Goal: Task Accomplishment & Management: Manage account settings

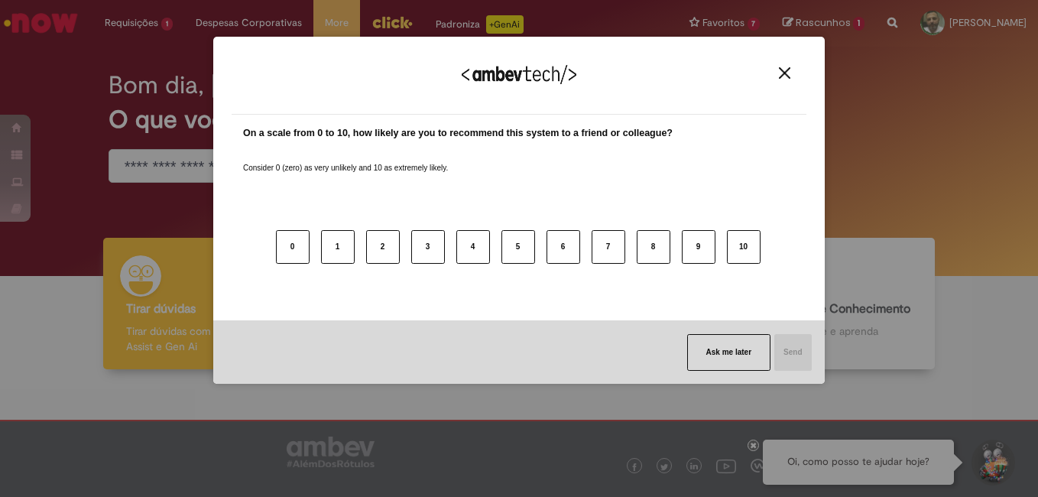
click at [787, 73] on img "Close" at bounding box center [784, 72] width 11 height 11
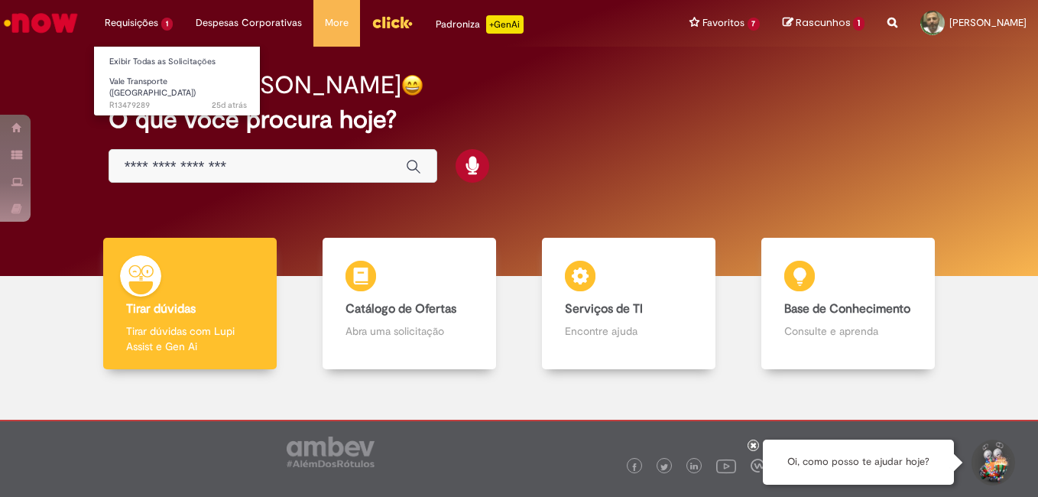
click at [138, 20] on li "Requisições 1 Exibir Todas as Solicitações Vale Transporte (VT) 25d atrás 25 di…" at bounding box center [138, 23] width 91 height 46
click at [135, 57] on link "Exibir Todas as Solicitações" at bounding box center [178, 62] width 168 height 17
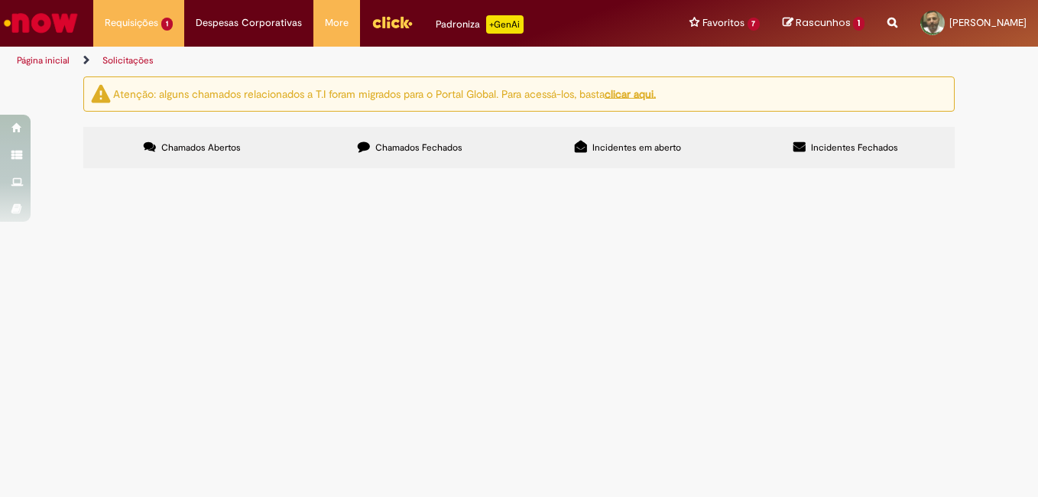
click at [0, 0] on span "Vale Transporte ([GEOGRAPHIC_DATA])" at bounding box center [0, 0] width 0 height 0
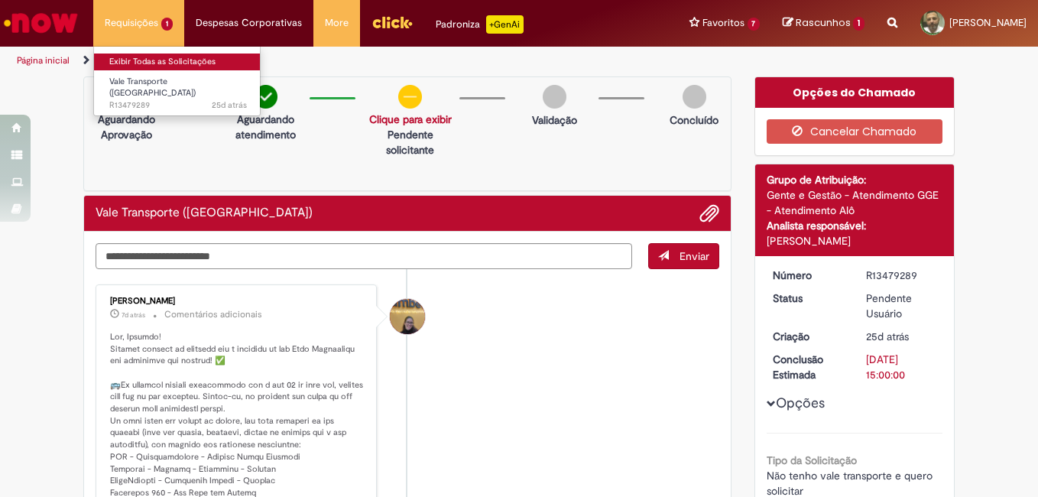
click at [139, 61] on link "Exibir Todas as Solicitações" at bounding box center [178, 62] width 168 height 17
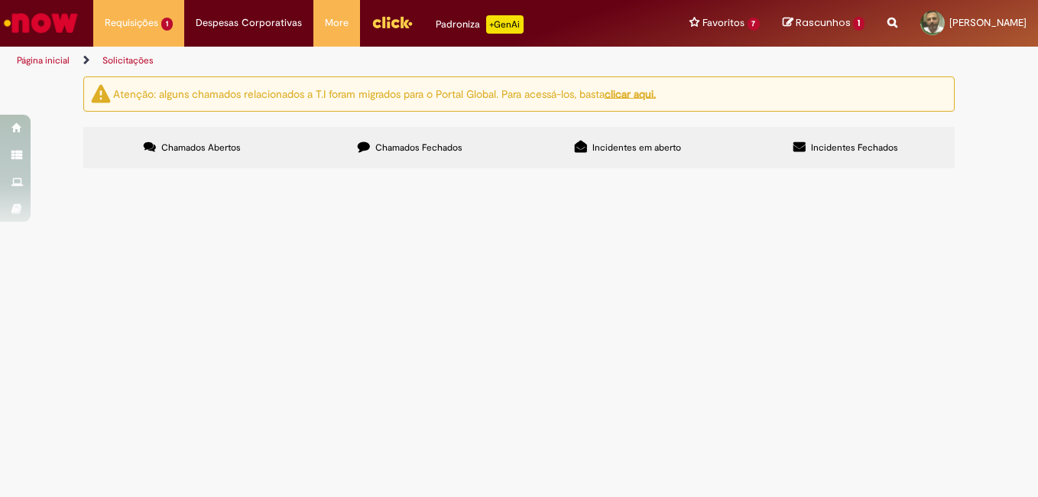
click at [635, 97] on u "clicar aqui." at bounding box center [630, 93] width 51 height 14
click at [387, 20] on img "Menu Cabeçalho" at bounding box center [392, 22] width 41 height 23
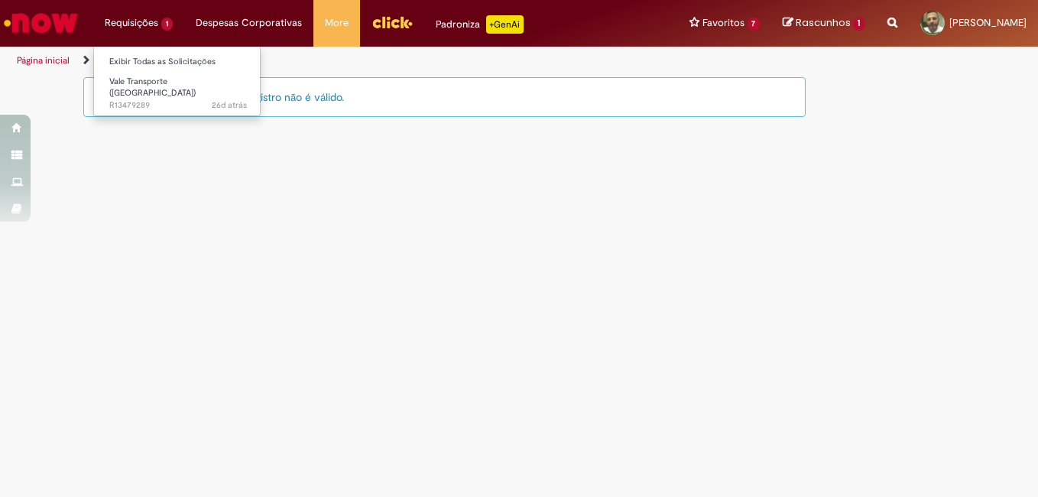
click at [151, 24] on li "Requisições 1 Exibir Todas as Solicitações Vale Transporte (VT) 26d atrás 26 di…" at bounding box center [138, 23] width 91 height 46
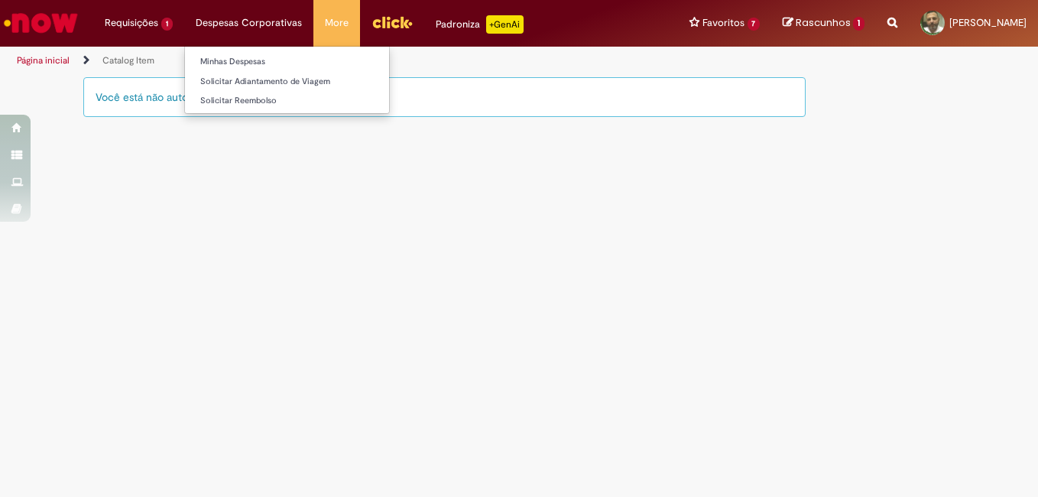
click at [222, 15] on li "Despesas Corporativas Minhas Despesas Solicitar Adiantamento de Viagem Solicita…" at bounding box center [248, 23] width 129 height 46
click at [236, 58] on link "Minhas Despesas" at bounding box center [287, 62] width 204 height 17
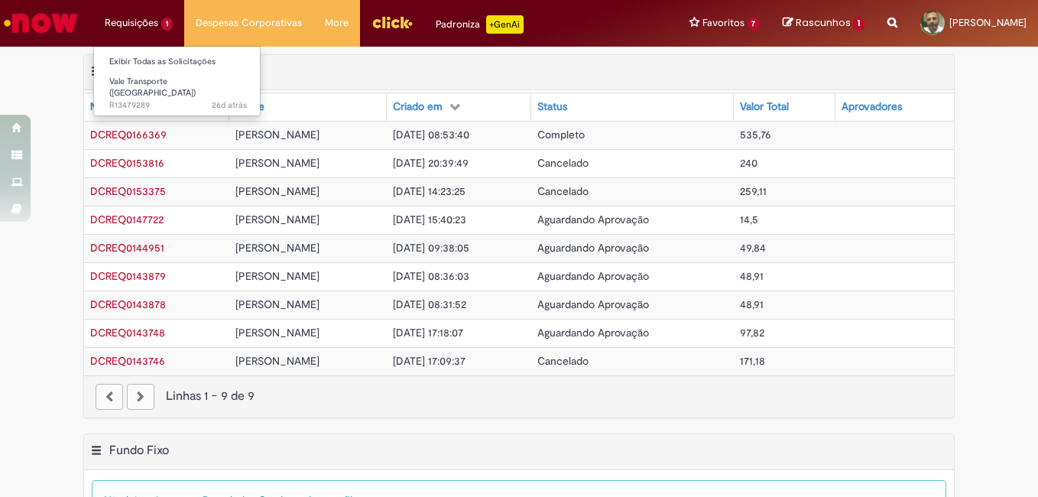
click at [139, 17] on li "Requisições 1 Exibir Todas as Solicitações Vale Transporte (VT) 26d atrás 26 di…" at bounding box center [138, 23] width 91 height 46
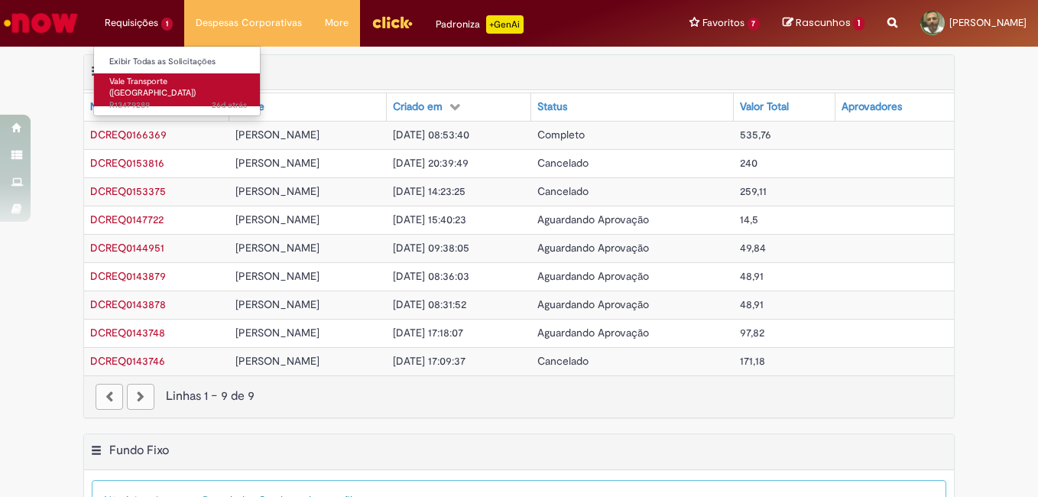
click at [133, 86] on span "Vale Transporte ([GEOGRAPHIC_DATA])" at bounding box center [152, 88] width 86 height 24
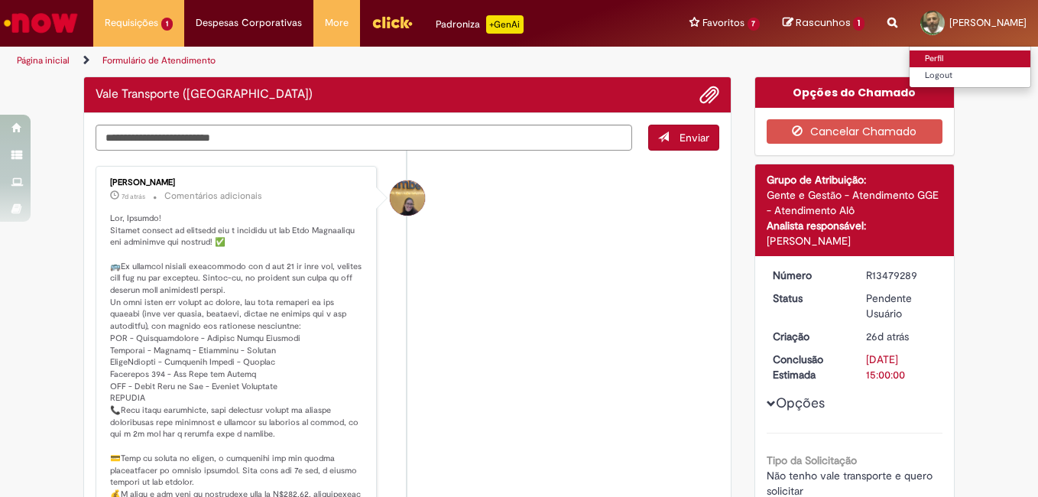
click at [910, 57] on link "Perfil" at bounding box center [970, 58] width 121 height 17
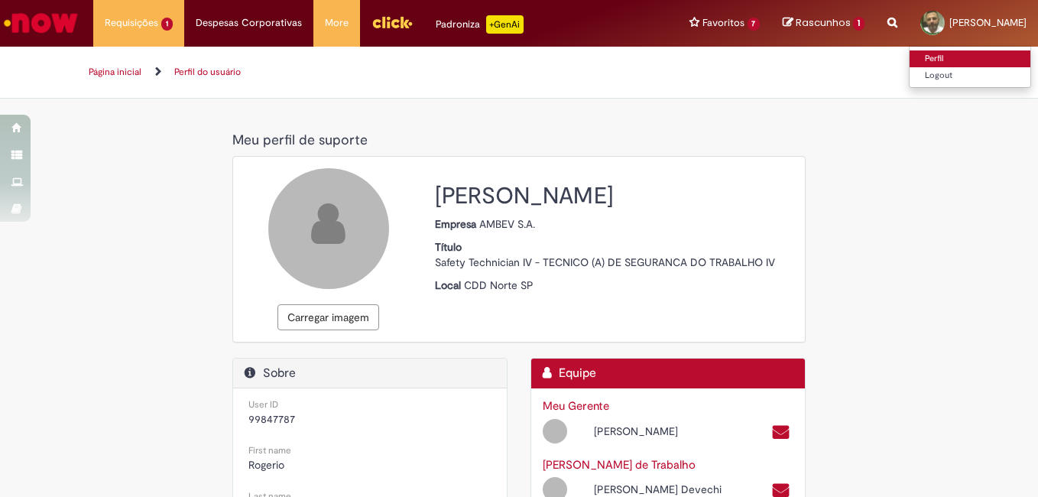
select select "**********"
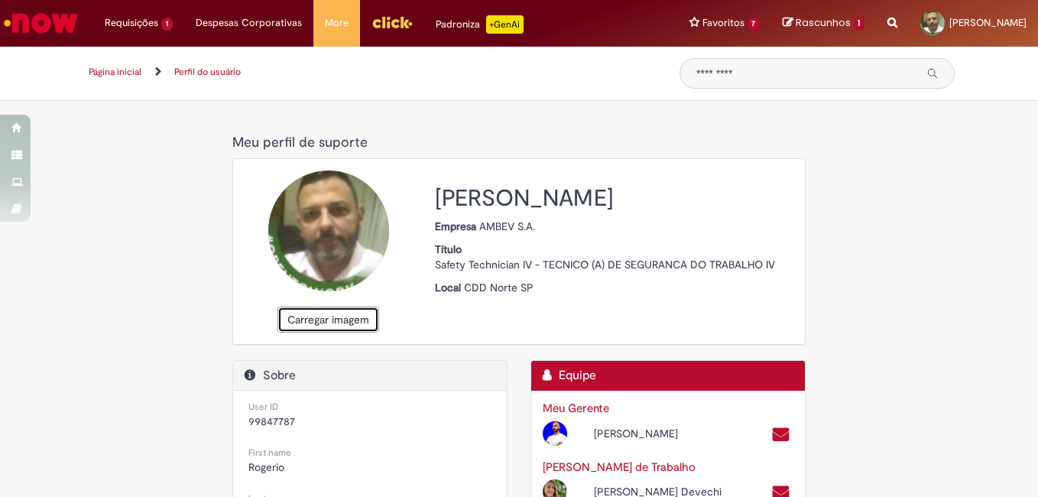
click at [303, 319] on button "Carregar imagem" at bounding box center [329, 320] width 102 height 26
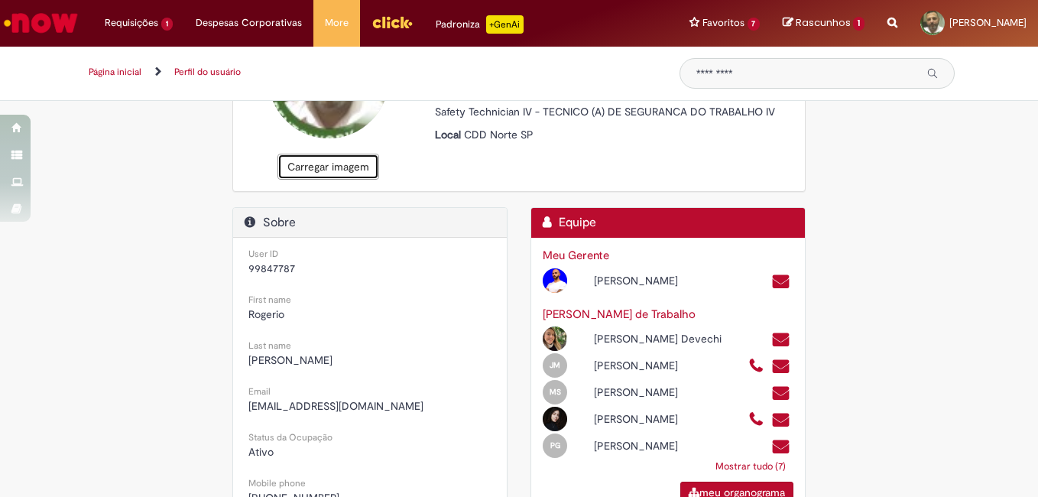
scroll to position [229, 0]
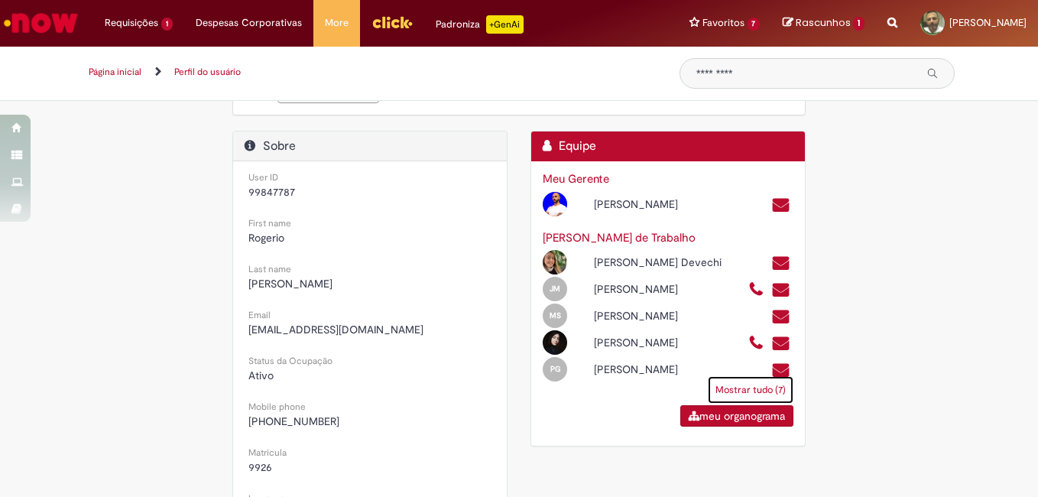
click at [745, 399] on link "Mostrar tudo (7)" at bounding box center [751, 390] width 86 height 28
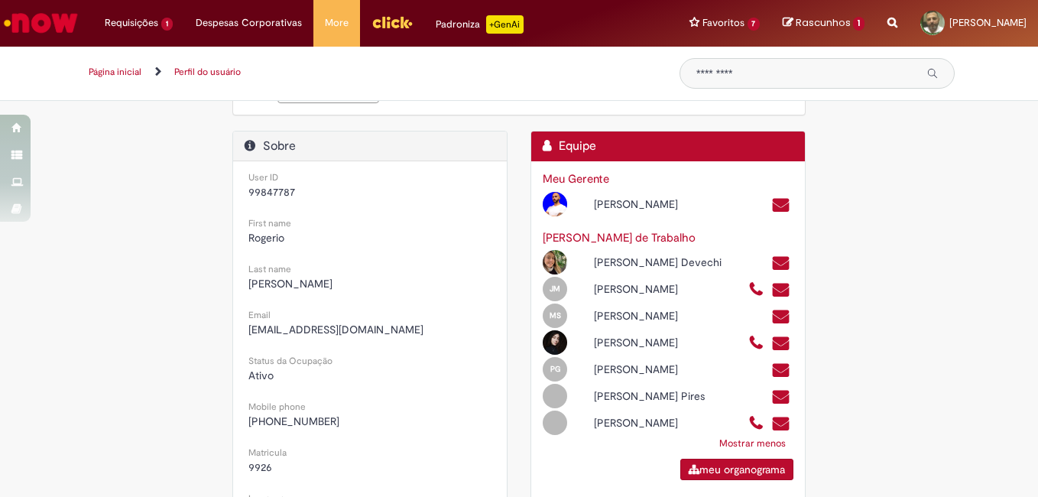
scroll to position [306, 0]
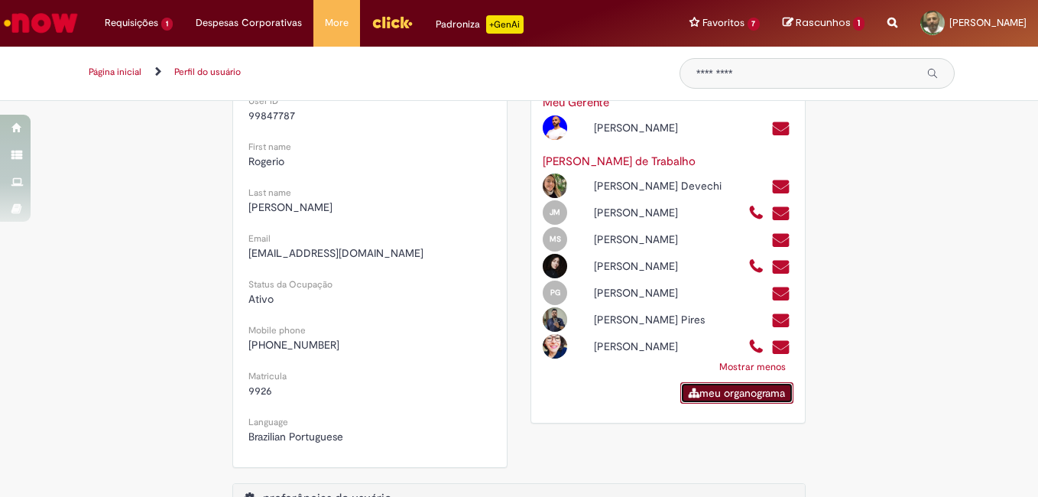
click at [757, 404] on link "meu organograma" at bounding box center [736, 392] width 113 height 21
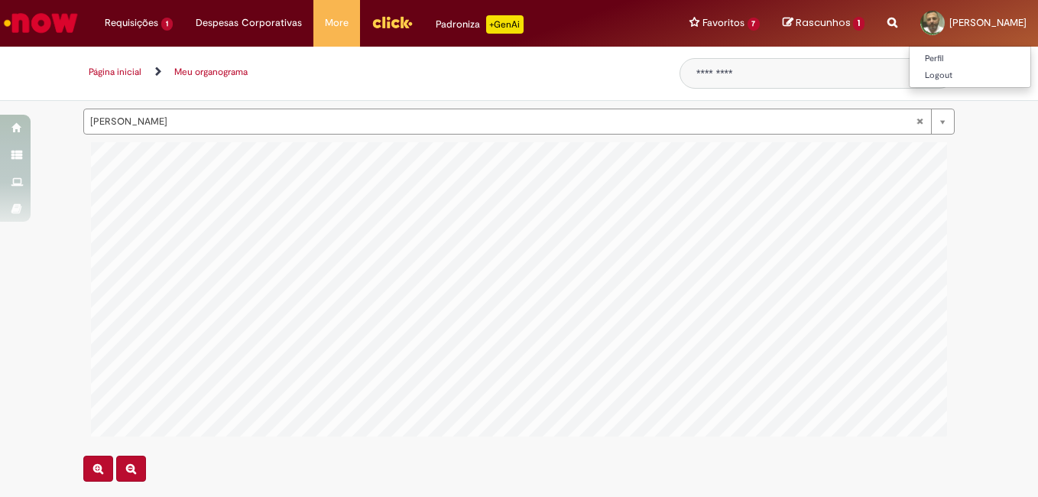
click at [950, 22] on span "[PERSON_NAME]" at bounding box center [988, 22] width 77 height 13
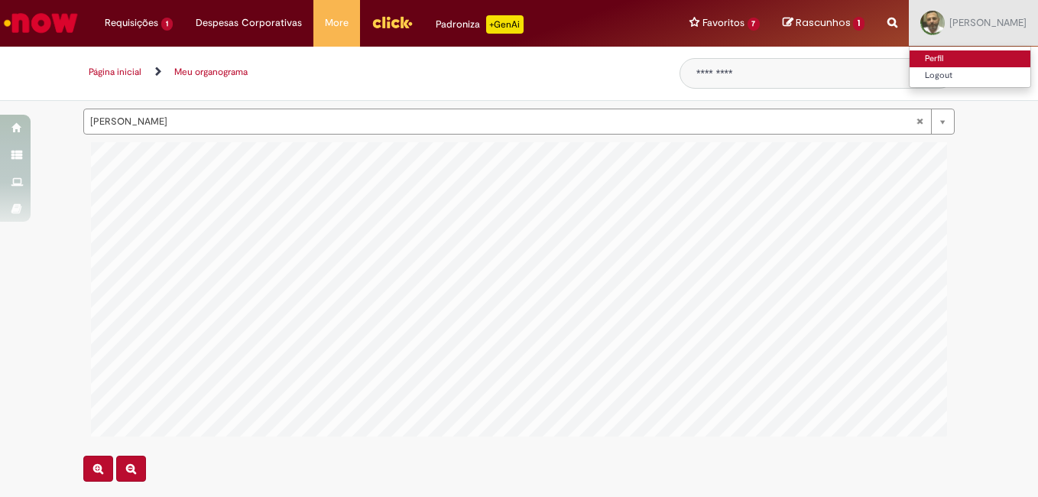
click at [911, 50] on link "Perfil" at bounding box center [970, 58] width 121 height 17
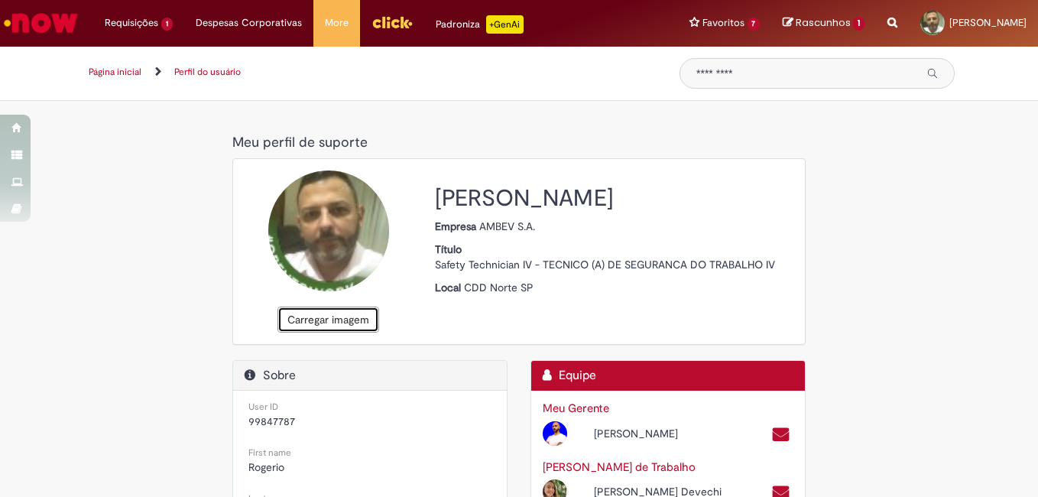
click at [323, 318] on button "Carregar imagem" at bounding box center [329, 320] width 102 height 26
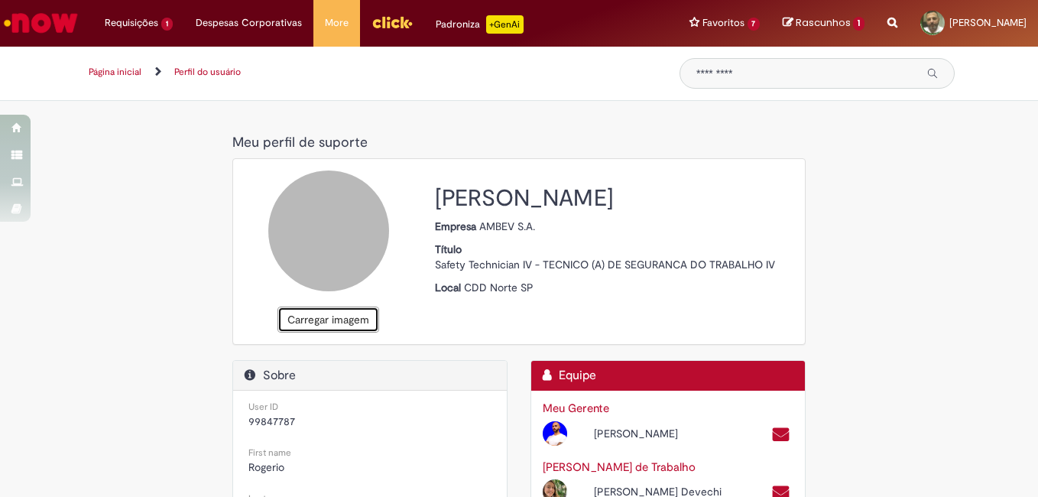
click at [335, 320] on button "Carregar imagem" at bounding box center [329, 320] width 102 height 26
click at [330, 326] on button "Carregar imagem" at bounding box center [329, 320] width 102 height 26
click at [331, 316] on button "Carregar imagem" at bounding box center [329, 320] width 102 height 26
drag, startPoint x: 315, startPoint y: 241, endPoint x: 326, endPoint y: 325, distance: 84.8
click at [339, 314] on button "Carregar imagem" at bounding box center [329, 320] width 102 height 26
